Goal: Information Seeking & Learning: Learn about a topic

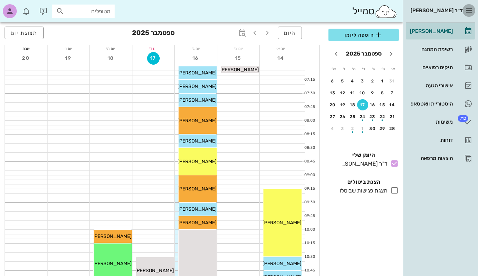
click at [469, 7] on icon "button" at bounding box center [468, 10] width 8 height 8
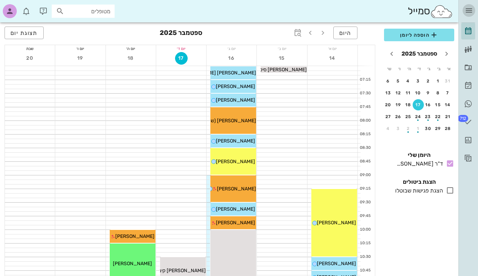
click at [469, 7] on icon "button" at bounding box center [468, 10] width 8 height 8
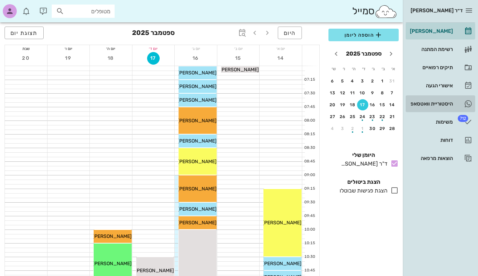
click at [442, 105] on div "היסטוריית וואטסאפ" at bounding box center [430, 104] width 44 height 6
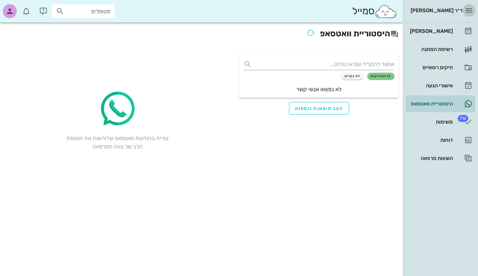
click at [471, 11] on icon "button" at bounding box center [468, 10] width 8 height 8
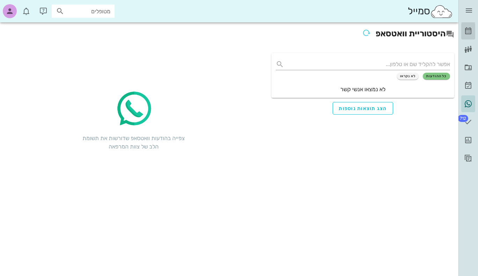
click at [468, 33] on icon at bounding box center [468, 31] width 8 height 8
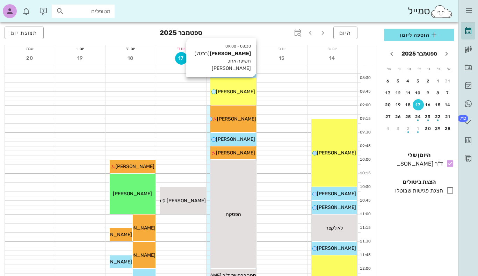
scroll to position [70, 0]
click at [235, 89] on span "[PERSON_NAME]" at bounding box center [235, 92] width 39 height 6
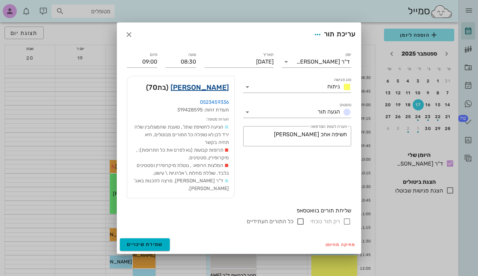
click at [205, 92] on link "[PERSON_NAME]" at bounding box center [199, 87] width 58 height 11
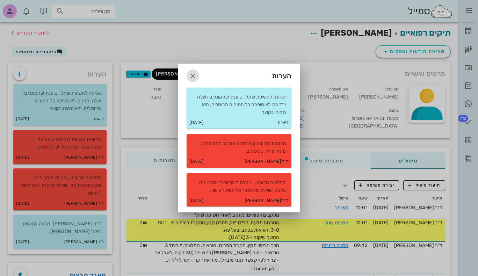
click at [193, 76] on icon "button" at bounding box center [192, 76] width 8 height 8
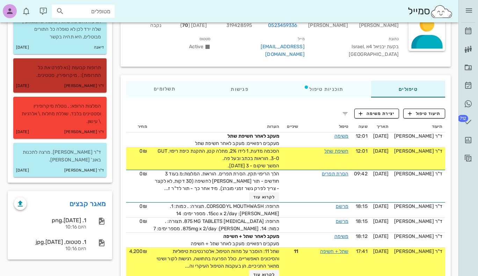
scroll to position [71, 0]
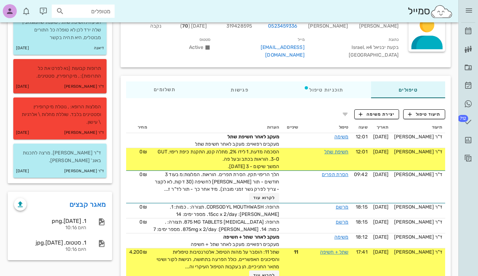
drag, startPoint x: 69, startPoint y: 71, endPoint x: 58, endPoint y: 72, distance: 10.5
click at [58, 72] on p "תרופות קבועות (נא לפרט את כל התרופות): , מיקרופירין, סטטינים." at bounding box center [60, 72] width 82 height 15
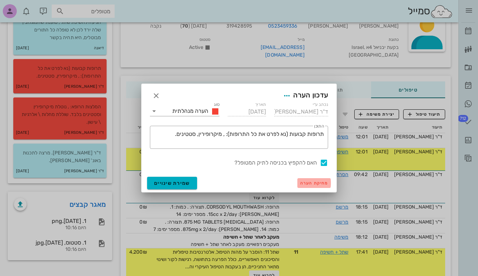
click at [308, 182] on span "מחיקת הערה" at bounding box center [314, 182] width 28 height 5
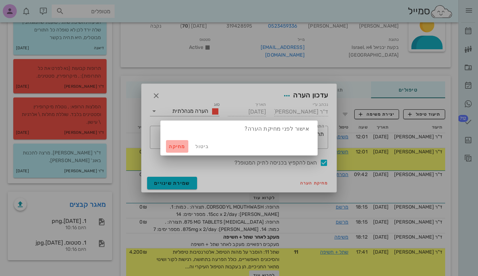
click at [176, 145] on span "מחיקה" at bounding box center [177, 146] width 17 height 6
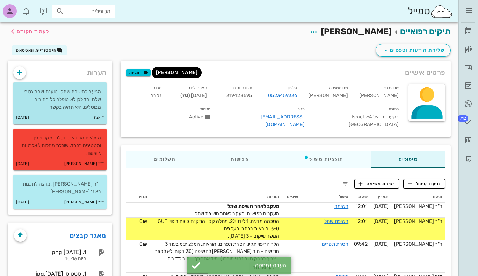
scroll to position [1, 0]
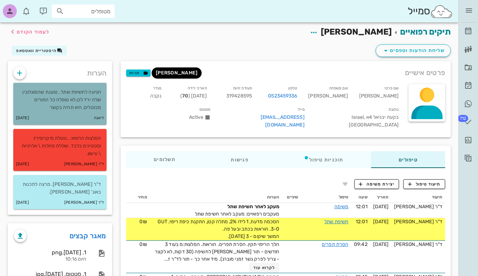
drag, startPoint x: 80, startPoint y: 104, endPoint x: 70, endPoint y: 101, distance: 10.7
click at [70, 101] on p "הגיעה לחשיפת שתל , טוענת שהמוגלובין שלה ירד לכן לא טופלה כל התורים מבוטלים, היא…" at bounding box center [60, 99] width 82 height 23
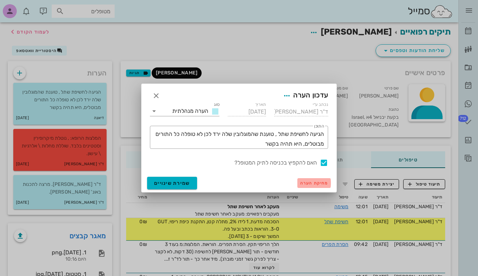
click at [312, 182] on span "מחיקת הערה" at bounding box center [314, 182] width 28 height 5
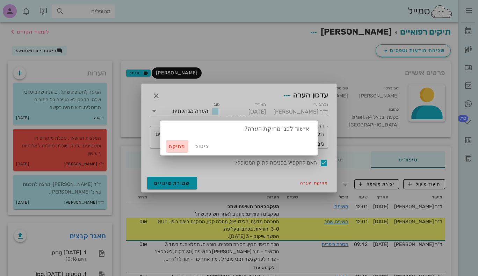
click at [173, 146] on span "מחיקה" at bounding box center [177, 146] width 17 height 6
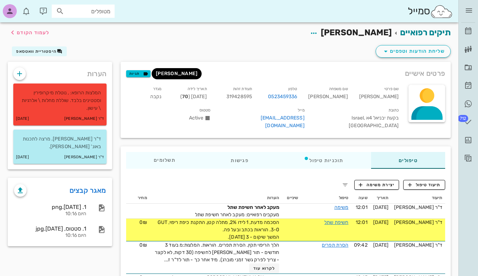
scroll to position [0, 0]
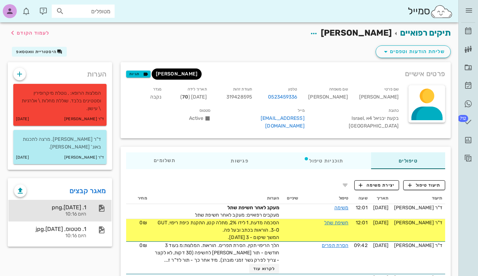
click at [77, 204] on div "1. [DATE].png" at bounding box center [50, 207] width 72 height 7
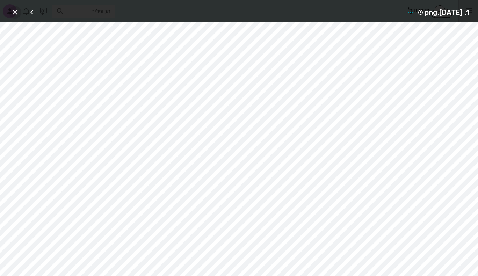
click at [15, 11] on icon "button" at bounding box center [15, 12] width 8 height 8
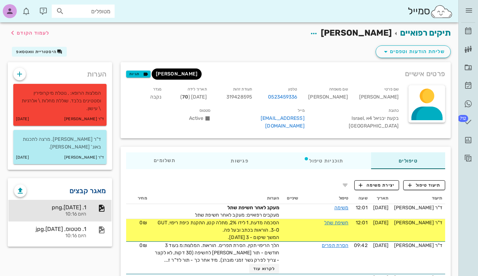
click at [96, 185] on link "מאגר קבצים" at bounding box center [87, 190] width 37 height 11
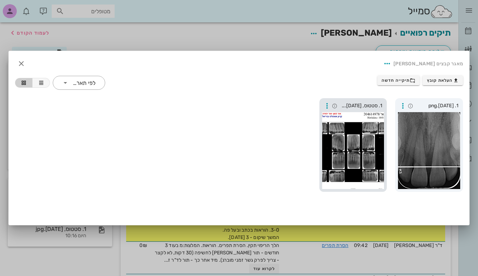
click at [343, 151] on div at bounding box center [353, 150] width 62 height 77
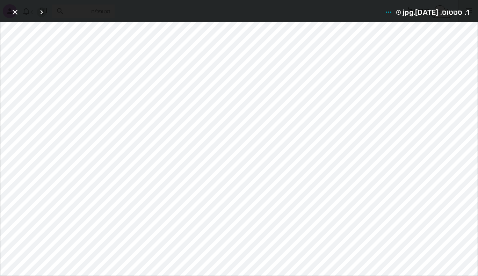
click at [43, 10] on icon "button" at bounding box center [41, 12] width 8 height 8
click at [43, 10] on div at bounding box center [37, 12] width 20 height 13
click at [31, 11] on icon "button" at bounding box center [32, 12] width 8 height 8
click at [31, 11] on div at bounding box center [37, 12] width 20 height 13
click at [43, 11] on icon "button" at bounding box center [41, 12] width 8 height 8
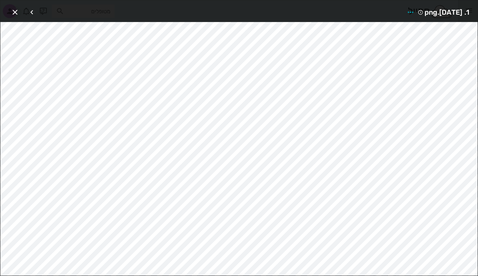
drag, startPoint x: 8, startPoint y: 11, endPoint x: 14, endPoint y: 11, distance: 5.6
click at [8, 11] on div "1. [DATE].png" at bounding box center [238, 11] width 477 height 22
click at [15, 11] on icon "button" at bounding box center [15, 12] width 8 height 8
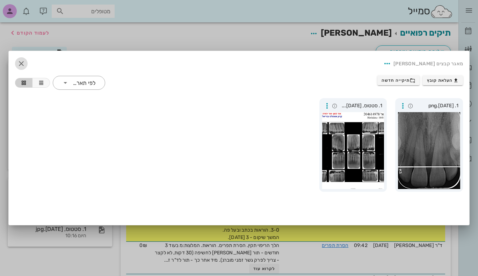
click at [20, 63] on icon "button" at bounding box center [21, 63] width 8 height 8
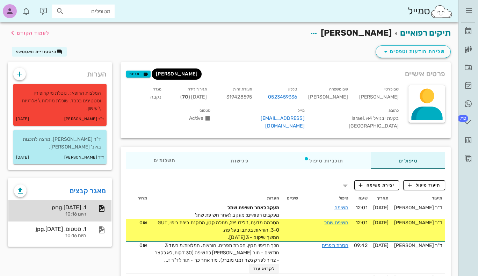
click at [63, 211] on div "היום 10:16" at bounding box center [50, 214] width 72 height 6
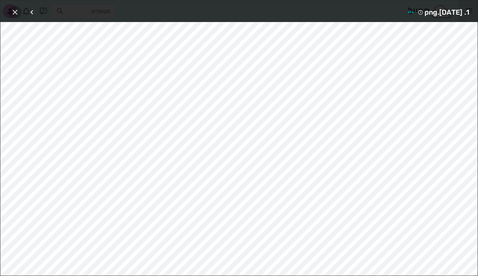
click at [15, 13] on icon "button" at bounding box center [15, 12] width 8 height 8
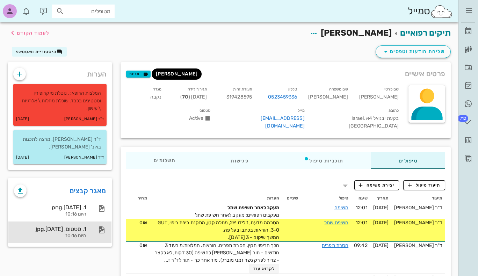
click at [46, 225] on div "1. סטטוס, [DATE].jpg" at bounding box center [50, 228] width 72 height 7
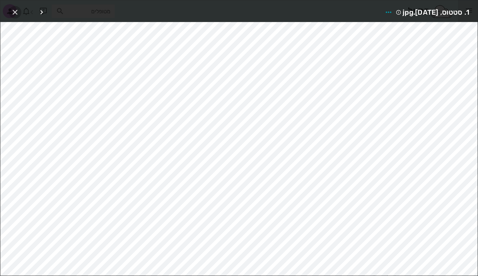
click at [15, 13] on icon "button" at bounding box center [15, 12] width 8 height 8
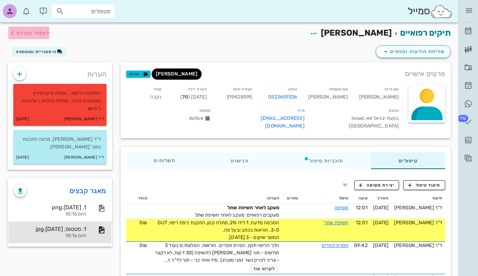
click at [15, 33] on icon "button" at bounding box center [12, 33] width 8 height 8
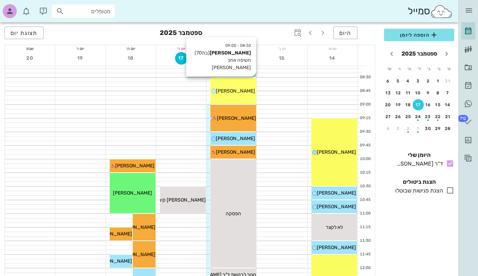
scroll to position [70, 0]
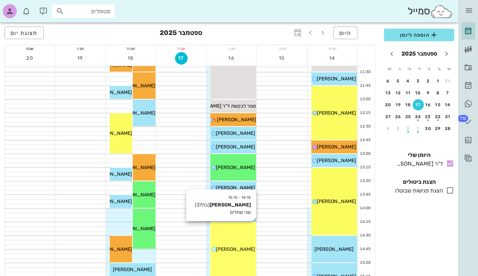
click at [241, 250] on span "[PERSON_NAME]" at bounding box center [235, 249] width 39 height 6
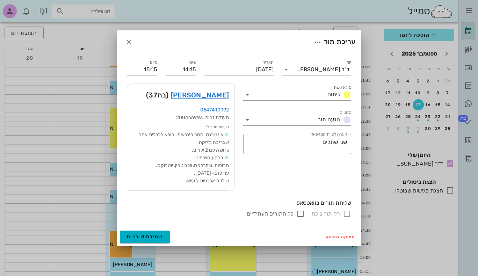
scroll to position [244, 0]
click at [205, 168] on li "ברקע השימוטו. תרופות: ציפרלקס, וולבוטרין, יוטרוקס. עודכן ב- [DATE]. שוללת אלרגי…" at bounding box center [181, 169] width 96 height 31
click at [218, 166] on span "ברקע השימוטו. תרופות: ציפרלקס, וולבוטרין, יוטרוקס. עודכן ב- [DATE]. שוללת אלרגי…" at bounding box center [192, 169] width 73 height 29
click at [209, 94] on link "[PERSON_NAME]" at bounding box center [199, 94] width 58 height 11
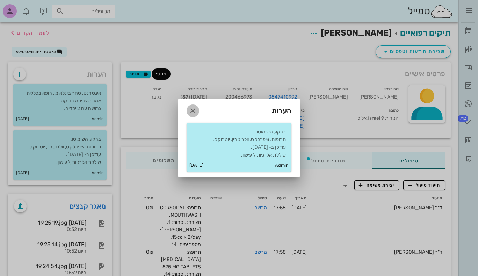
click at [188, 107] on span "button" at bounding box center [192, 110] width 13 height 8
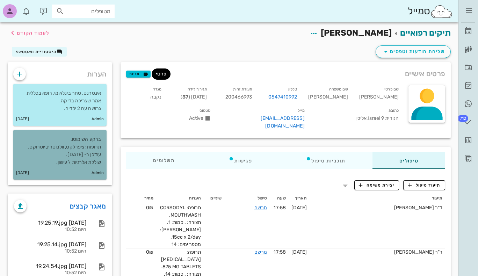
click at [76, 150] on p "ברקע השימוטו. תרופות: ציפרלקס, וולבוטרין, יוטרוקס. עודכן ב- [DATE]. שוללת אלרגי…" at bounding box center [60, 150] width 82 height 31
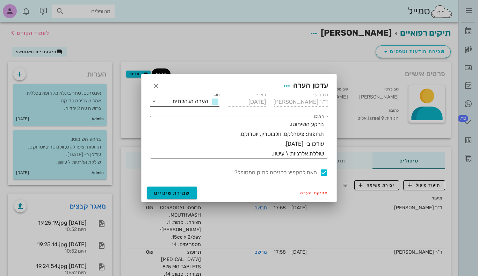
click at [154, 101] on icon at bounding box center [154, 101] width 8 height 8
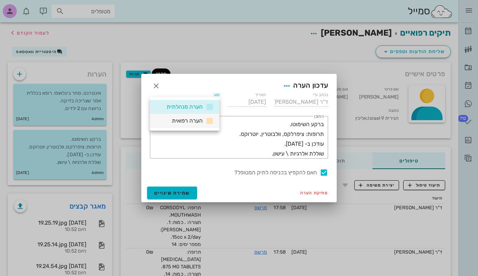
click at [179, 121] on span "הערה רפואית" at bounding box center [187, 120] width 31 height 7
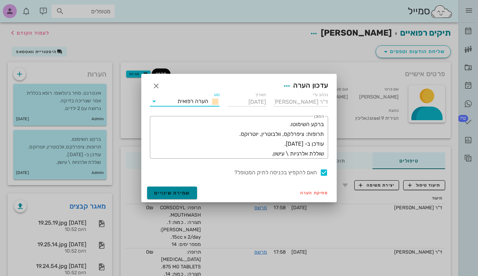
click at [180, 192] on span "שמירת שינויים" at bounding box center [172, 193] width 36 height 6
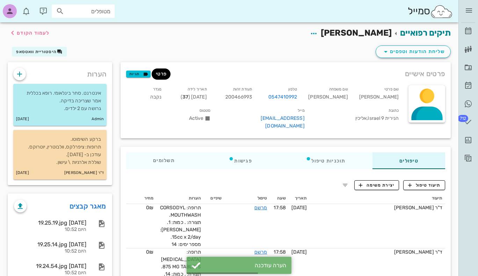
click at [88, 156] on p "ברקע השימוטו. תרופות: ציפרלקס, וולבוטרין, יוטרוקס. עודכן ב- [DATE]. שוללת אלרגי…" at bounding box center [60, 150] width 82 height 31
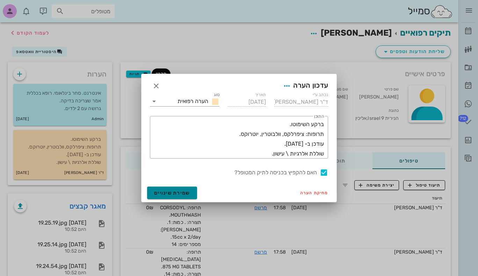
click at [172, 192] on span "שמירת שינויים" at bounding box center [172, 193] width 36 height 6
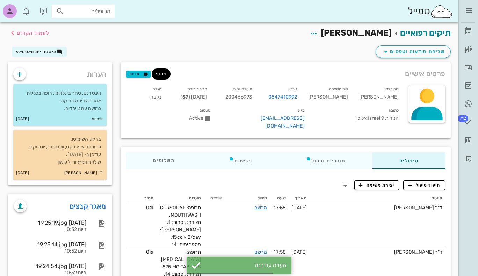
click at [80, 156] on p "ברקע השימוטו. תרופות: ציפרלקס, וולבוטרין, יוטרוקס. עודכן ב- [DATE]. שוללת אלרגי…" at bounding box center [60, 150] width 82 height 31
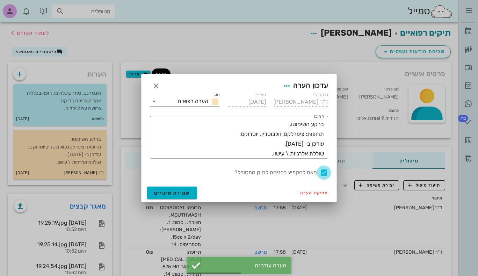
click at [323, 173] on div at bounding box center [324, 172] width 12 height 12
checkbox input "false"
click at [179, 191] on span "שמירת שינויים" at bounding box center [172, 193] width 36 height 6
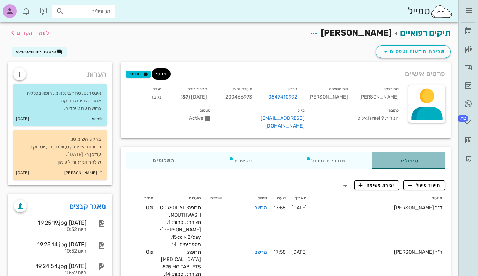
click at [422, 152] on div "טיפולים" at bounding box center [408, 160] width 73 height 17
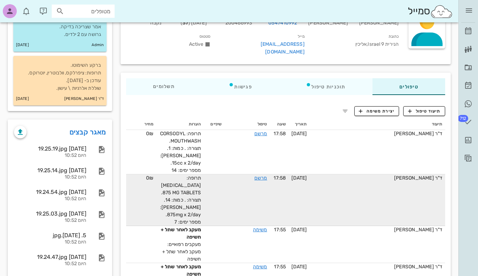
click at [349, 207] on td "ד"ר [PERSON_NAME]" at bounding box center [377, 200] width 135 height 52
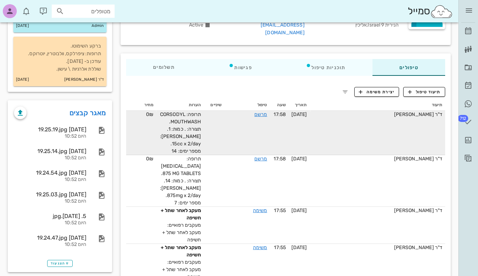
click at [357, 119] on td "ד"ר [PERSON_NAME]" at bounding box center [377, 133] width 135 height 44
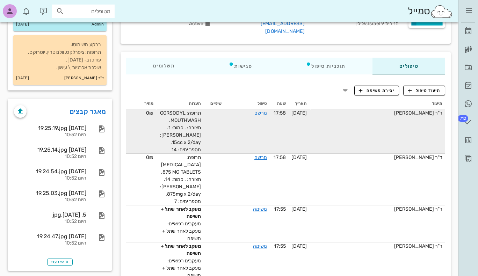
scroll to position [95, 0]
click at [430, 109] on div "ד"ר [PERSON_NAME]" at bounding box center [376, 112] width 129 height 7
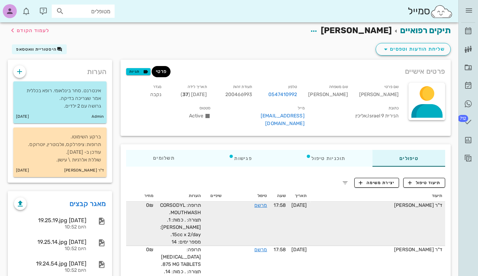
scroll to position [0, 0]
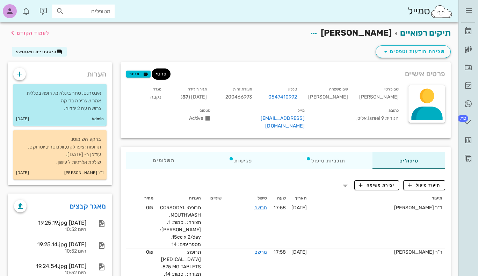
click at [326, 147] on div "טיפולים תוכניות טיפול פגישות תשלומים 0₪" at bounding box center [285, 161] width 330 height 28
click at [320, 152] on div "תוכניות טיפול" at bounding box center [326, 160] width 94 height 17
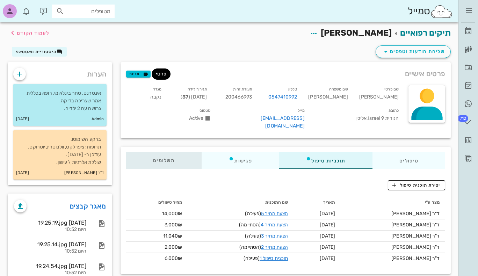
click at [138, 153] on div "תשלומים 0₪" at bounding box center [163, 160] width 75 height 17
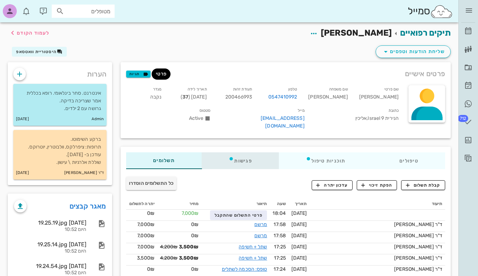
click at [251, 152] on div "פגישות" at bounding box center [239, 160] width 77 height 17
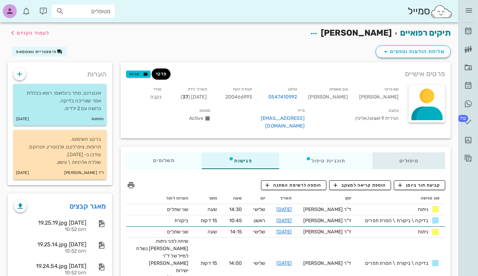
click at [407, 155] on div "טיפולים" at bounding box center [408, 160] width 73 height 17
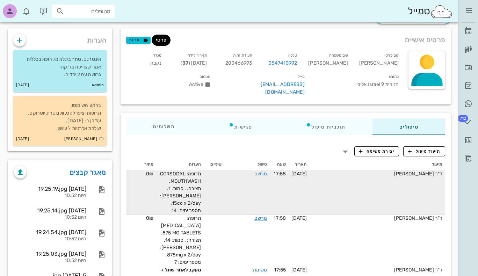
scroll to position [34, 0]
click at [392, 170] on div "ד"ר [PERSON_NAME]" at bounding box center [376, 173] width 129 height 7
click at [386, 170] on td "ד"ר [PERSON_NAME]" at bounding box center [377, 192] width 135 height 44
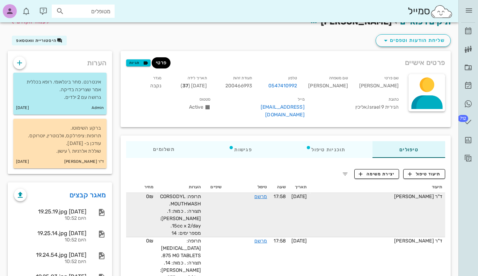
scroll to position [0, 0]
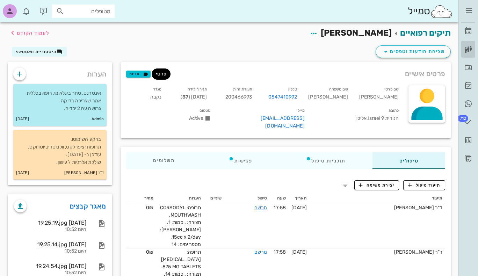
click at [468, 49] on icon at bounding box center [468, 49] width 8 height 8
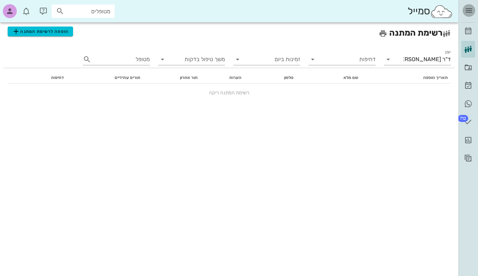
click at [464, 9] on icon "button" at bounding box center [468, 10] width 8 height 8
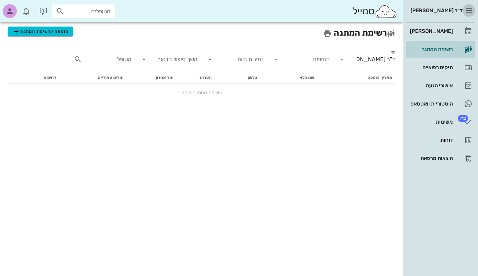
click at [466, 9] on icon "button" at bounding box center [468, 10] width 8 height 8
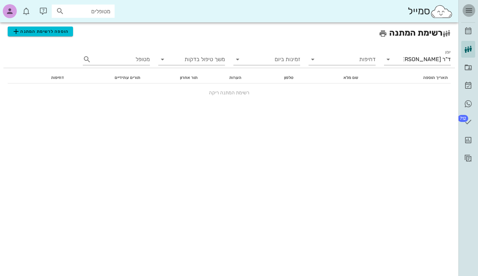
click at [466, 10] on icon "button" at bounding box center [468, 10] width 8 height 8
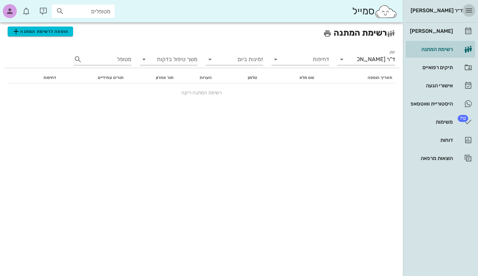
click at [466, 10] on icon "button" at bounding box center [468, 10] width 8 height 8
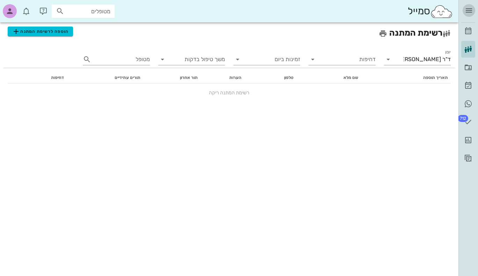
click at [468, 8] on icon "button" at bounding box center [468, 10] width 8 height 8
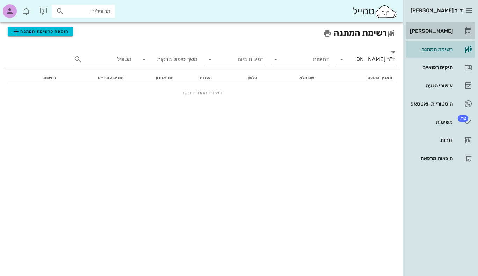
click at [446, 28] on div "[PERSON_NAME]" at bounding box center [430, 31] width 44 height 6
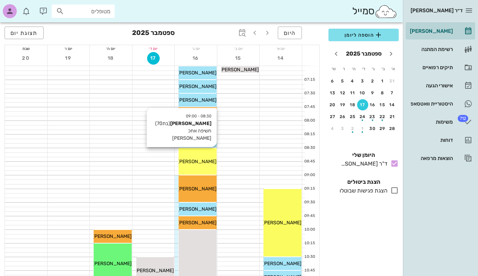
click at [199, 156] on div "08:30 - 09:00 לובה קוזנצוב (בת 70 ) חשיפה אחכ דר זיקר לובה קוזנצוב" at bounding box center [197, 161] width 38 height 27
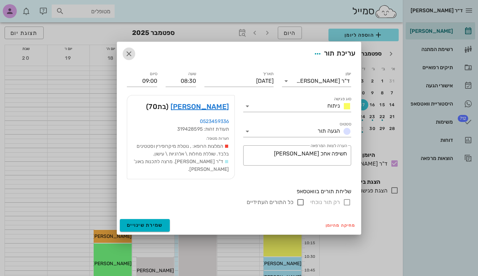
click at [128, 57] on icon "button" at bounding box center [129, 54] width 8 height 8
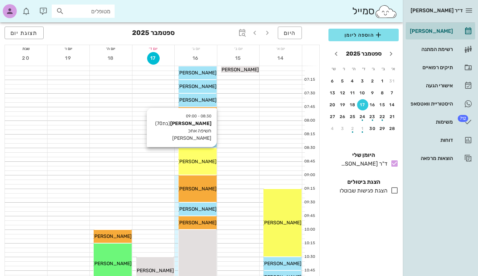
click at [205, 159] on span "[PERSON_NAME]" at bounding box center [196, 161] width 39 height 6
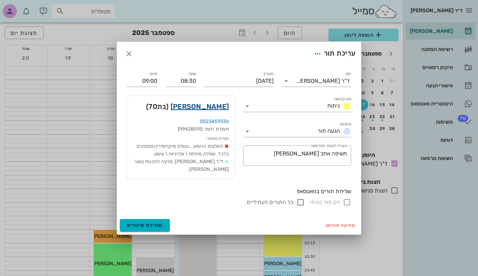
click at [215, 111] on link "[PERSON_NAME]" at bounding box center [199, 106] width 58 height 11
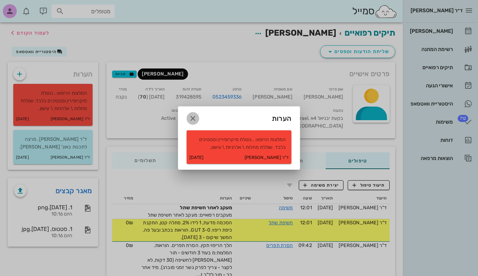
click at [191, 118] on icon "button" at bounding box center [192, 118] width 8 height 8
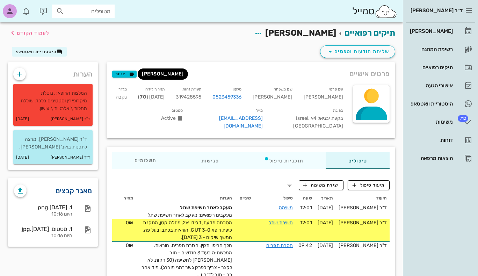
click at [80, 189] on link "מאגר קבצים" at bounding box center [73, 190] width 37 height 11
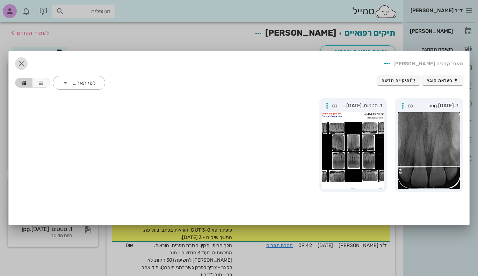
click at [19, 61] on icon "button" at bounding box center [21, 63] width 8 height 8
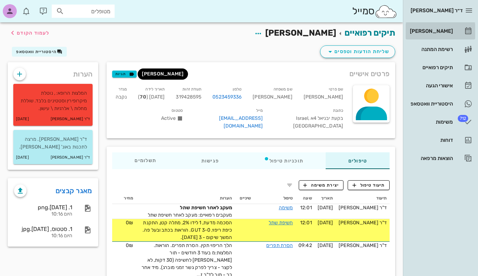
click at [442, 28] on div "[PERSON_NAME]" at bounding box center [430, 31] width 44 height 6
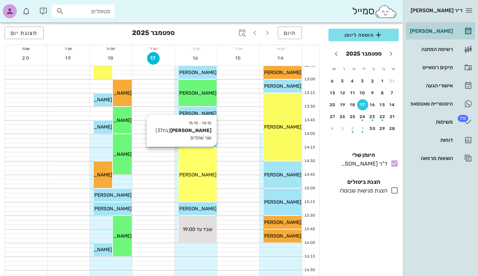
click at [210, 177] on span "[PERSON_NAME]" at bounding box center [196, 175] width 39 height 6
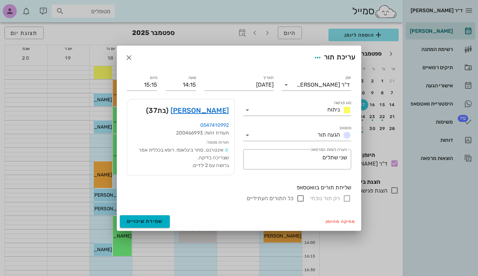
scroll to position [314, 0]
click at [220, 110] on link "[PERSON_NAME]" at bounding box center [199, 110] width 58 height 11
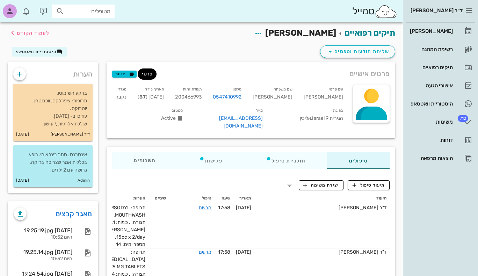
drag, startPoint x: 50, startPoint y: 103, endPoint x: 45, endPoint y: 103, distance: 5.6
click at [45, 103] on p "ברקע השימוטו. תרופות: ציפרלקס, וולבוטרין, יוטרוקס. עודכן ב- [DATE]. שוללת אלרגי…" at bounding box center [53, 108] width 68 height 38
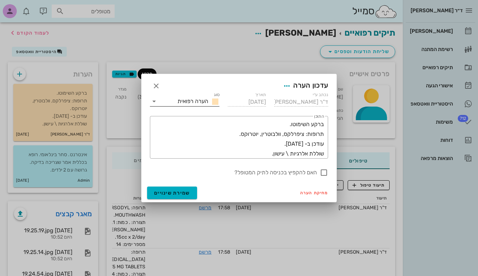
click at [157, 102] on icon at bounding box center [154, 101] width 8 height 8
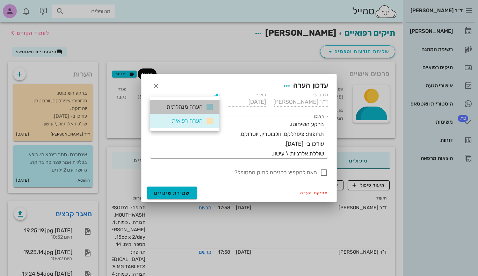
click at [156, 102] on div "הערה מנהלתית" at bounding box center [184, 107] width 69 height 14
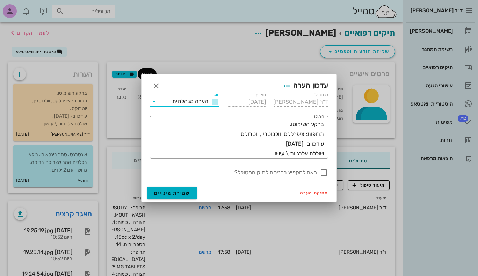
click at [156, 99] on icon at bounding box center [154, 101] width 8 height 8
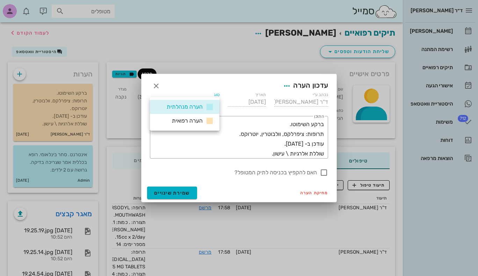
click at [172, 82] on div "עדכון הערה" at bounding box center [238, 85] width 195 height 22
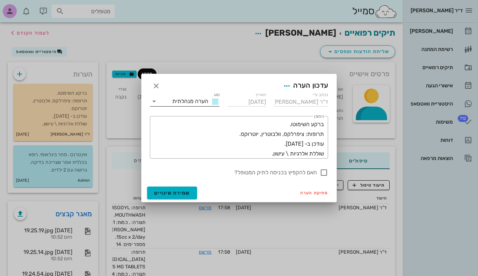
click at [155, 100] on icon at bounding box center [154, 101] width 8 height 8
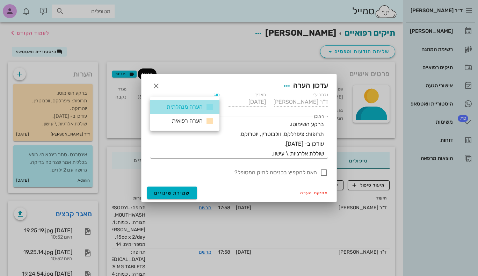
click at [155, 100] on div "הערה מנהלתית" at bounding box center [184, 107] width 69 height 14
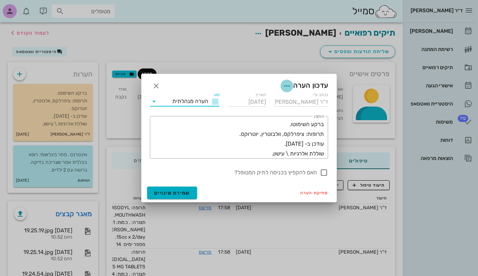
click at [285, 84] on icon "button" at bounding box center [286, 86] width 8 height 8
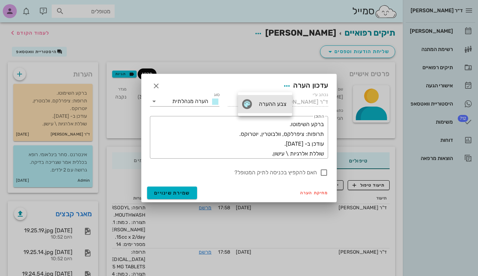
click at [269, 102] on div "צבע ההערה" at bounding box center [271, 104] width 29 height 7
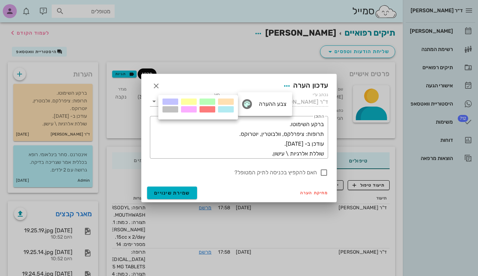
click at [202, 109] on div at bounding box center [207, 109] width 16 height 6
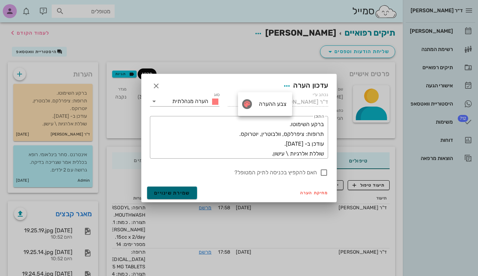
click at [181, 192] on span "שמירת שינויים" at bounding box center [172, 193] width 36 height 6
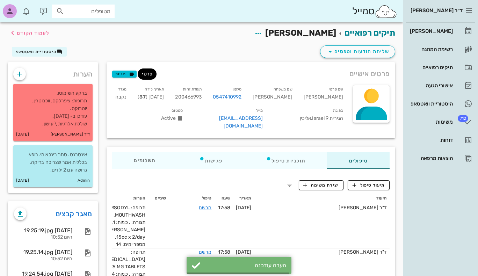
click at [181, 193] on th "טיפול" at bounding box center [191, 198] width 45 height 11
click at [446, 31] on div "[PERSON_NAME]" at bounding box center [430, 31] width 44 height 6
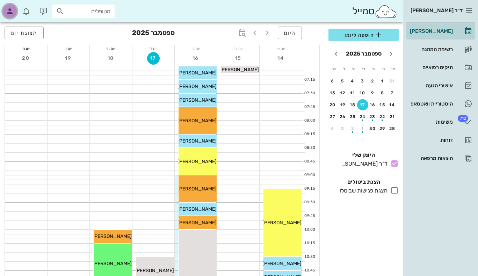
click at [10, 9] on icon "button" at bounding box center [10, 11] width 8 height 8
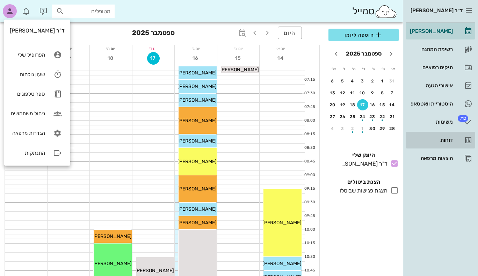
click at [443, 138] on div "דוחות" at bounding box center [430, 140] width 44 height 6
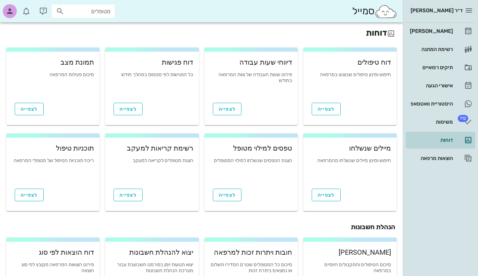
click at [370, 61] on div "דוח טיפולים" at bounding box center [350, 62] width 82 height 7
click at [27, 110] on span "לצפייה" at bounding box center [29, 109] width 17 height 6
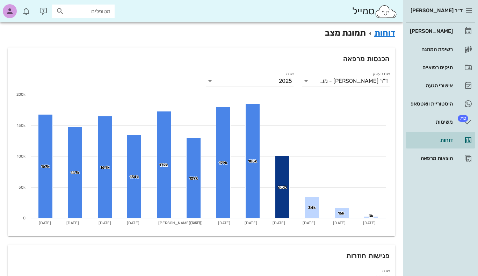
click at [433, 196] on div "ד״ר יבגני וינברג יומן מרפאה רשימת המתנה תיקים רפואיים אישורי הגעה היסטוריית ווא…" at bounding box center [439, 138] width 75 height 276
click at [435, 121] on div "משימות" at bounding box center [430, 122] width 44 height 6
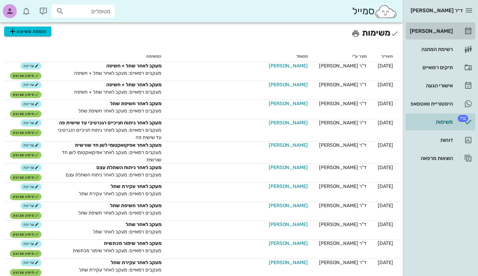
click at [445, 27] on div "[PERSON_NAME]" at bounding box center [430, 30] width 44 height 11
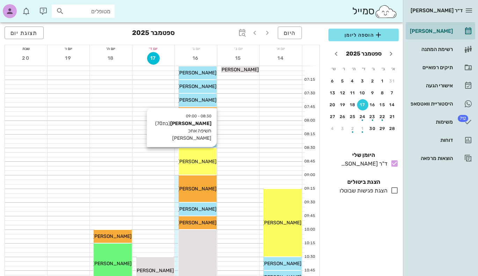
click at [203, 159] on span "[PERSON_NAME]" at bounding box center [196, 161] width 39 height 6
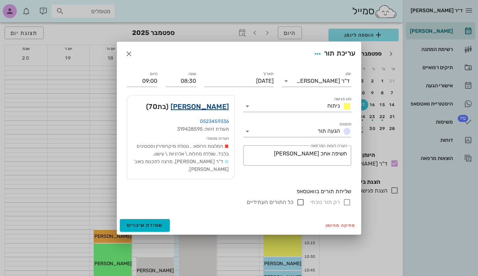
click at [216, 108] on link "[PERSON_NAME]" at bounding box center [199, 106] width 58 height 11
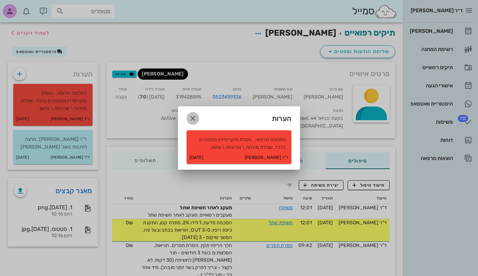
click at [194, 119] on icon "button" at bounding box center [192, 118] width 8 height 8
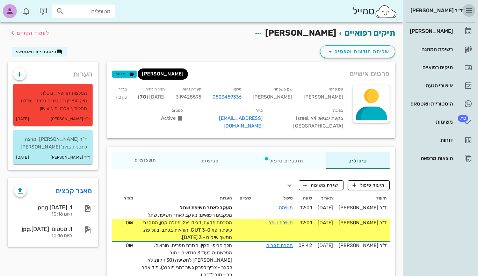
click at [464, 9] on span "button" at bounding box center [468, 10] width 13 height 8
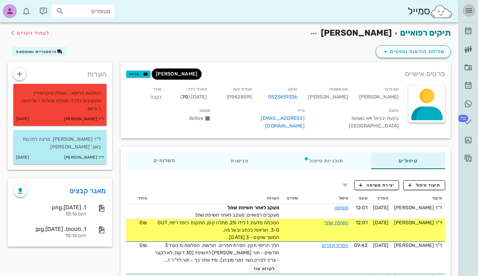
click at [466, 9] on icon "button" at bounding box center [468, 10] width 8 height 8
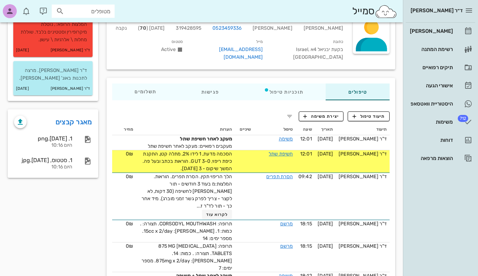
scroll to position [69, 0]
click at [362, 91] on div "טיפולים תוכניות טיפול פגישות תשלומים 0₪" at bounding box center [250, 91] width 277 height 17
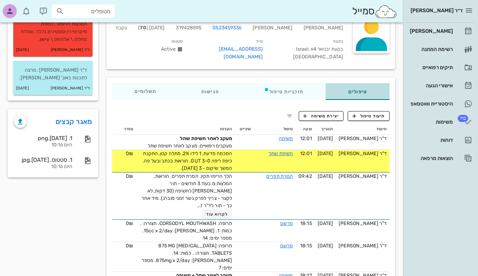
click at [360, 83] on div "טיפולים" at bounding box center [358, 91] width 64 height 17
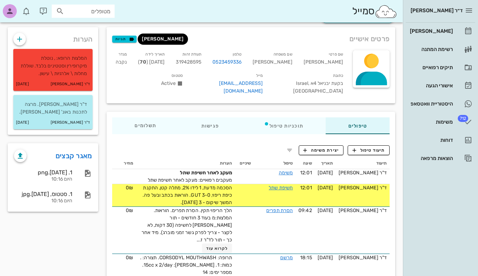
scroll to position [35, 0]
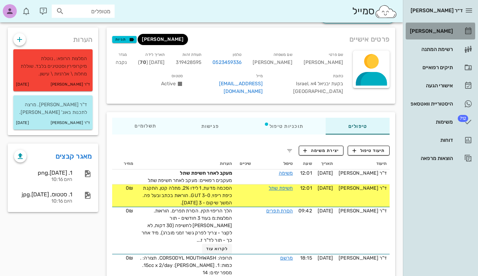
click at [434, 24] on link "[PERSON_NAME]" at bounding box center [439, 31] width 69 height 17
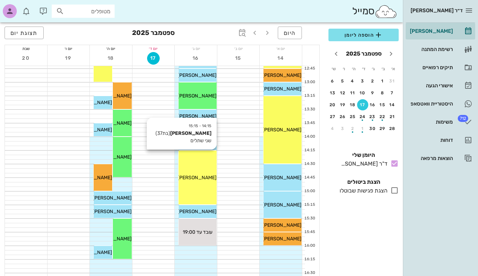
click at [204, 180] on div "[PERSON_NAME]" at bounding box center [197, 177] width 38 height 7
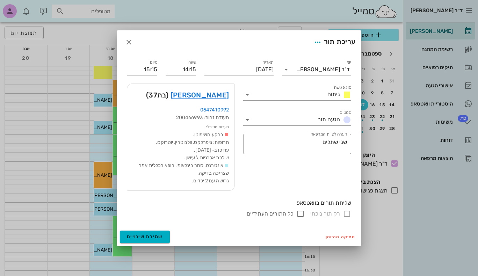
scroll to position [313, 0]
click at [210, 94] on link "[PERSON_NAME]" at bounding box center [199, 94] width 58 height 11
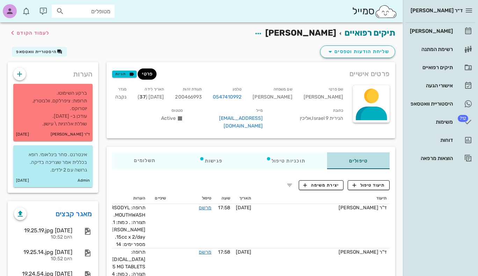
click at [361, 152] on div "טיפולים" at bounding box center [358, 160] width 62 height 17
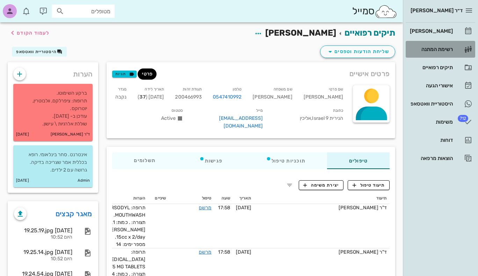
click at [444, 46] on div "רשימת המתנה" at bounding box center [430, 49] width 44 height 6
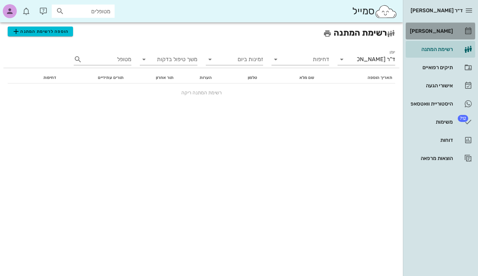
click at [442, 30] on div "[PERSON_NAME]" at bounding box center [430, 31] width 44 height 6
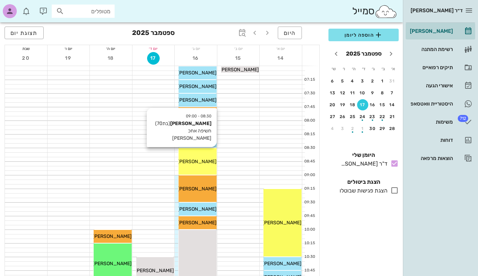
click at [204, 161] on span "[PERSON_NAME]" at bounding box center [196, 161] width 39 height 6
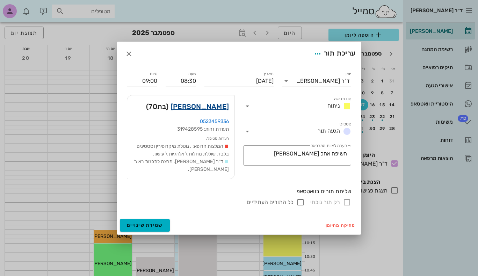
click at [196, 111] on link "[PERSON_NAME]" at bounding box center [199, 106] width 58 height 11
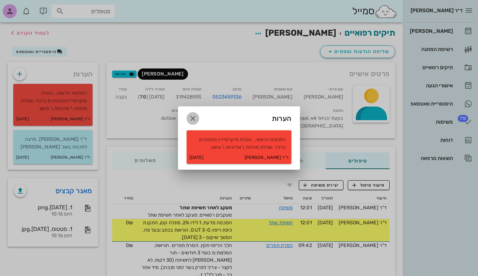
click at [190, 118] on icon "button" at bounding box center [192, 118] width 8 height 8
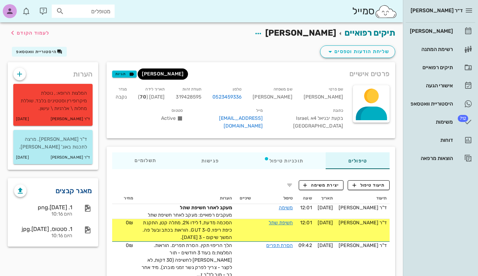
click at [73, 188] on link "מאגר קבצים" at bounding box center [73, 190] width 37 height 11
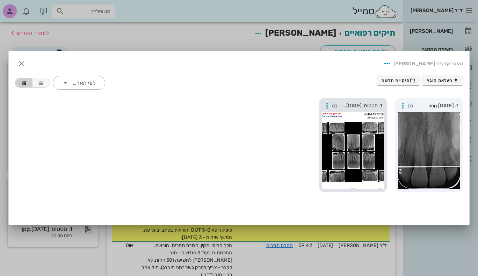
click at [373, 139] on div at bounding box center [353, 150] width 62 height 77
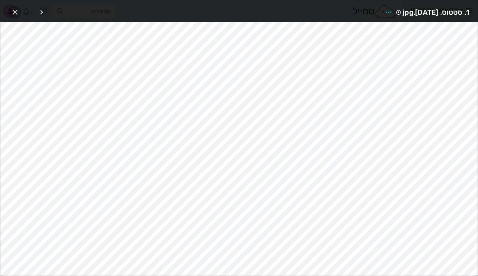
click at [16, 10] on icon "button" at bounding box center [15, 12] width 8 height 8
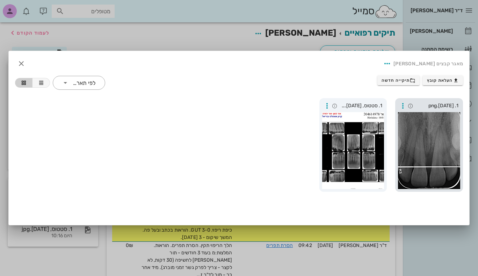
click at [440, 134] on div at bounding box center [429, 150] width 62 height 77
click at [23, 63] on icon "button" at bounding box center [21, 63] width 8 height 8
